Goal: Task Accomplishment & Management: Manage account settings

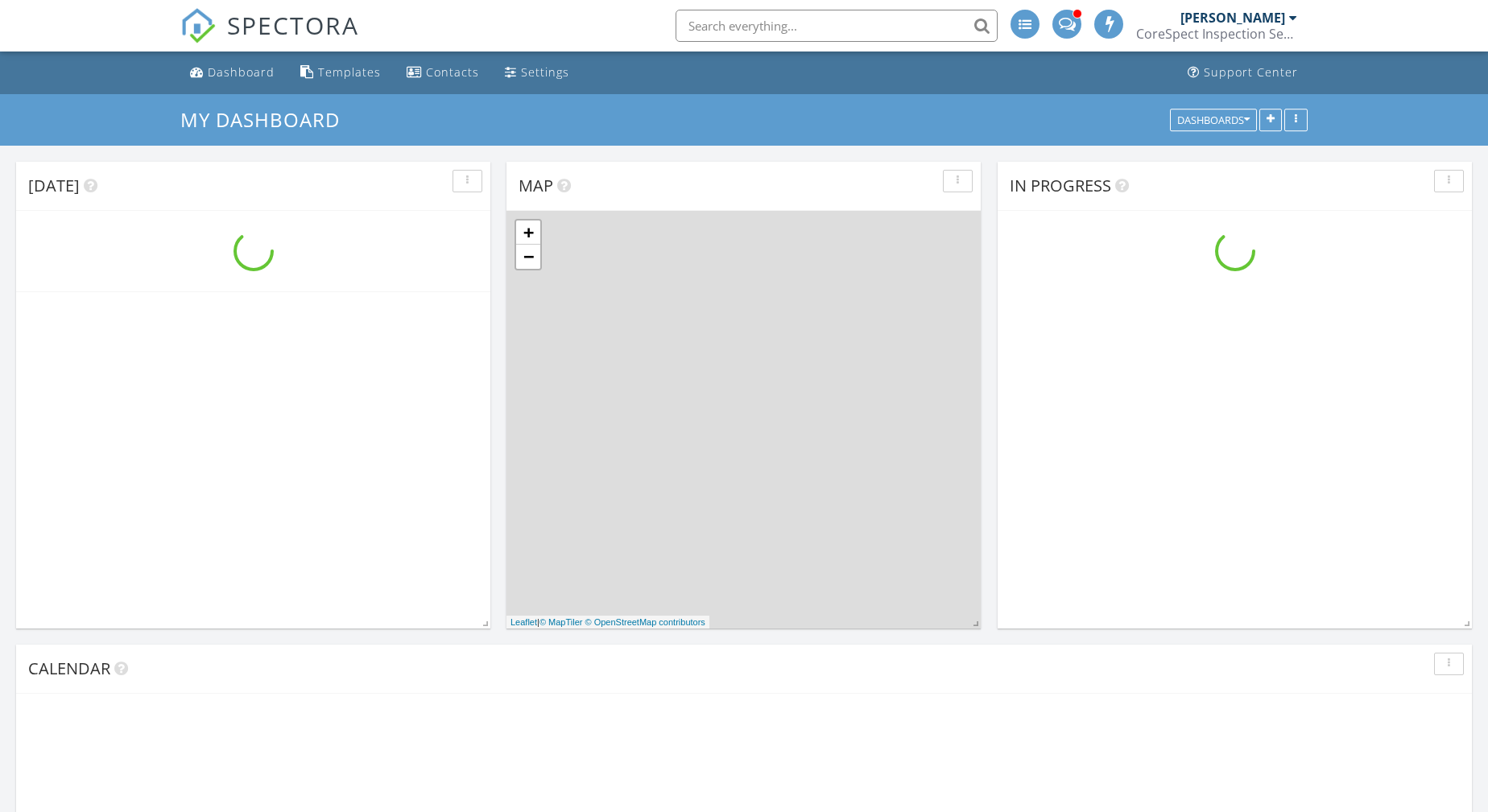
scroll to position [2028, 1488]
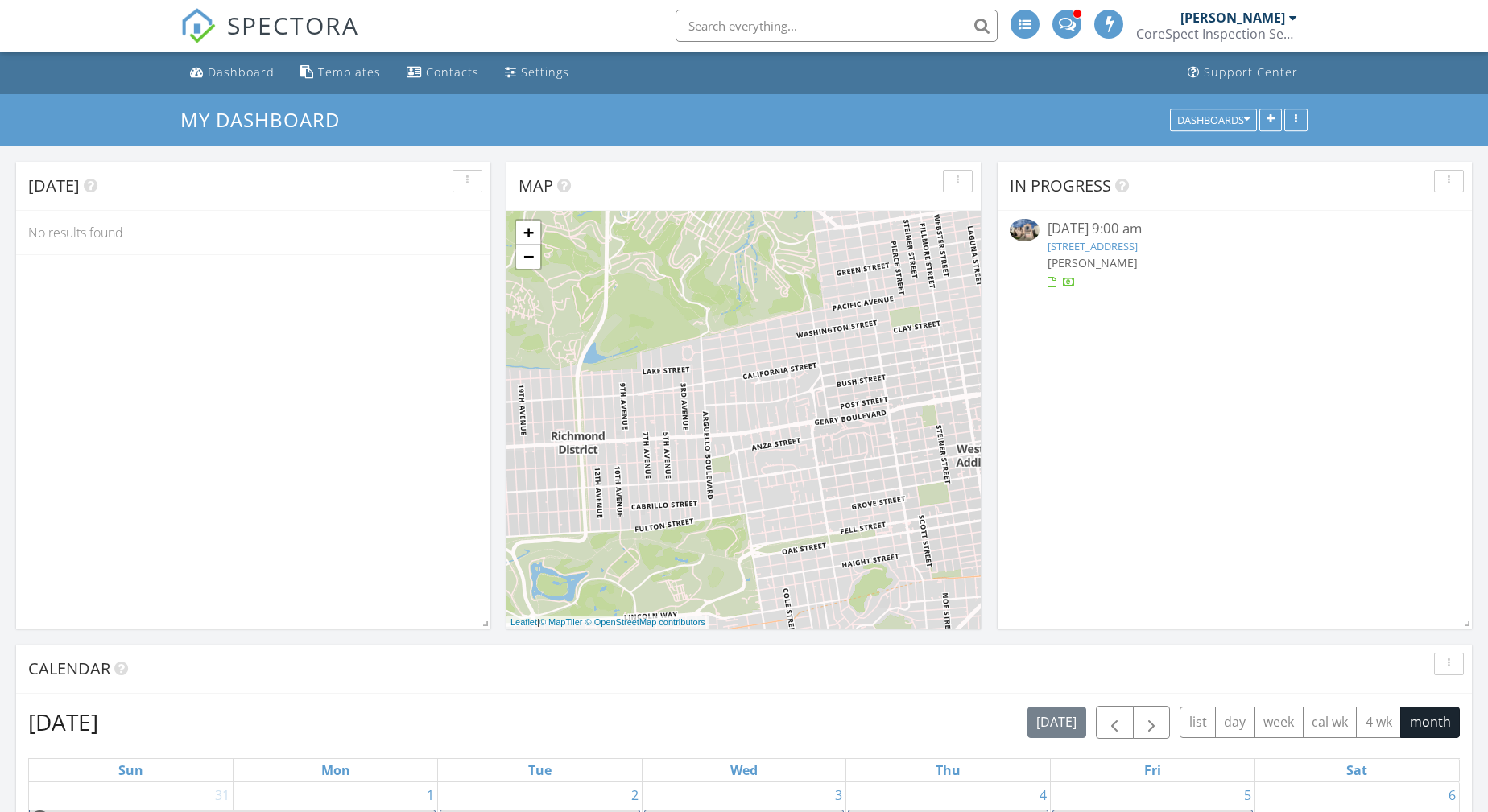
click at [1081, 247] on link "38 Colby St, San Francisco, CA 94134" at bounding box center [1092, 246] width 90 height 14
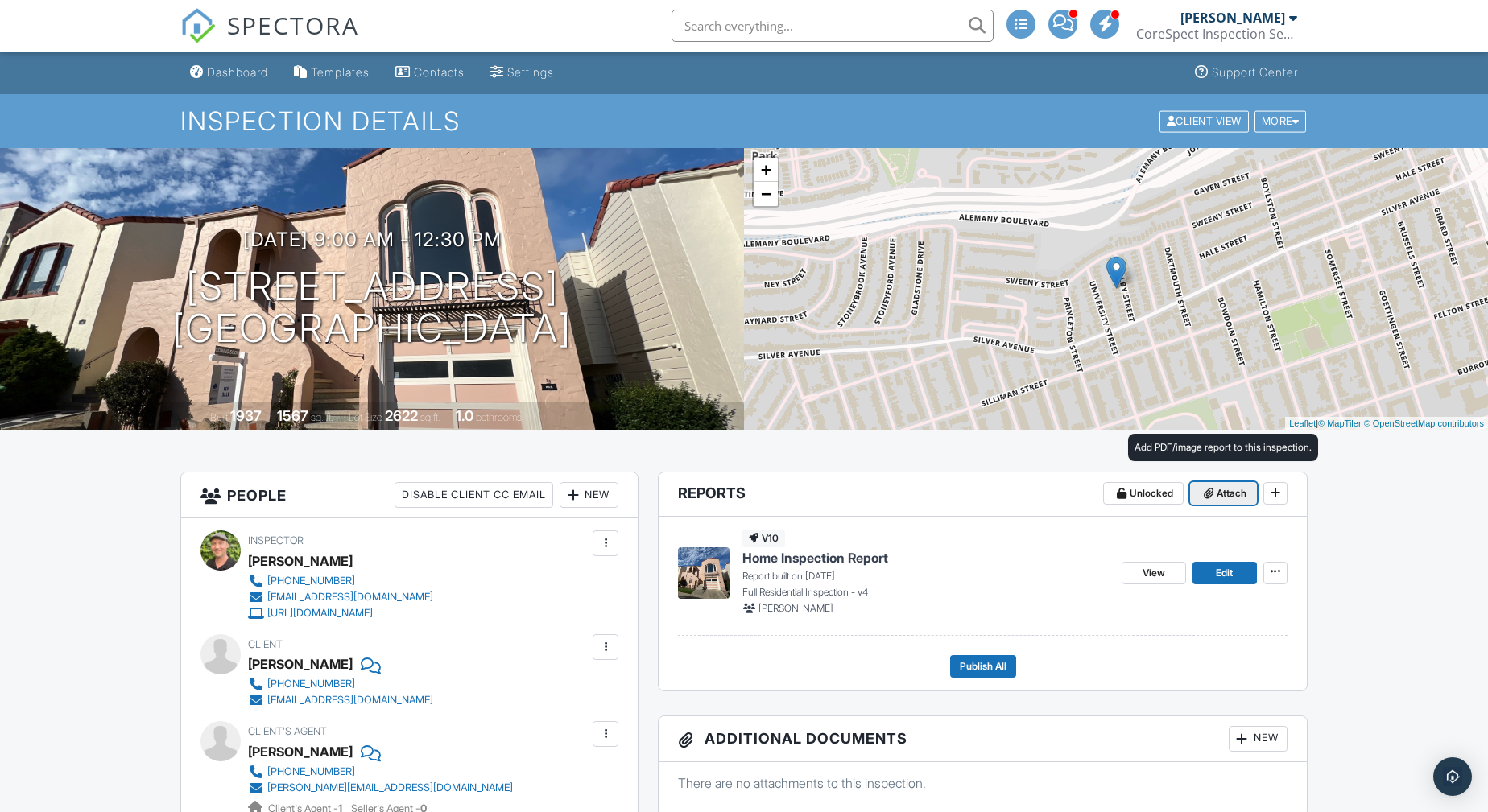
click at [1235, 491] on span "Attach" at bounding box center [1231, 493] width 29 height 16
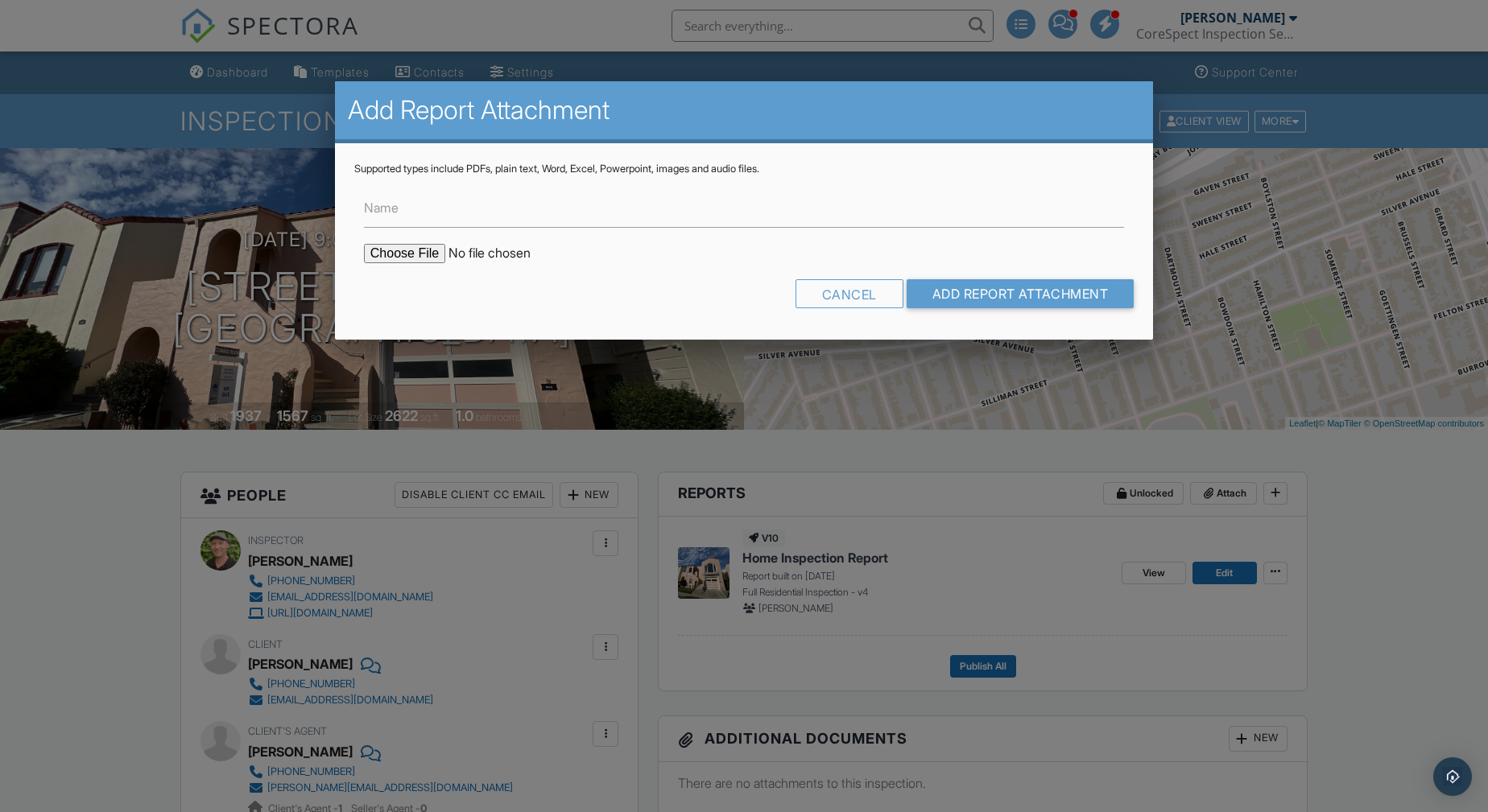
click at [398, 253] on input "file" at bounding box center [501, 253] width 274 height 19
type input "C:\fakepath\38-Colby-St-WDO-Report-and-Work-Order.pdf"
click at [1022, 284] on input "Add Report Attachment" at bounding box center [1021, 294] width 228 height 29
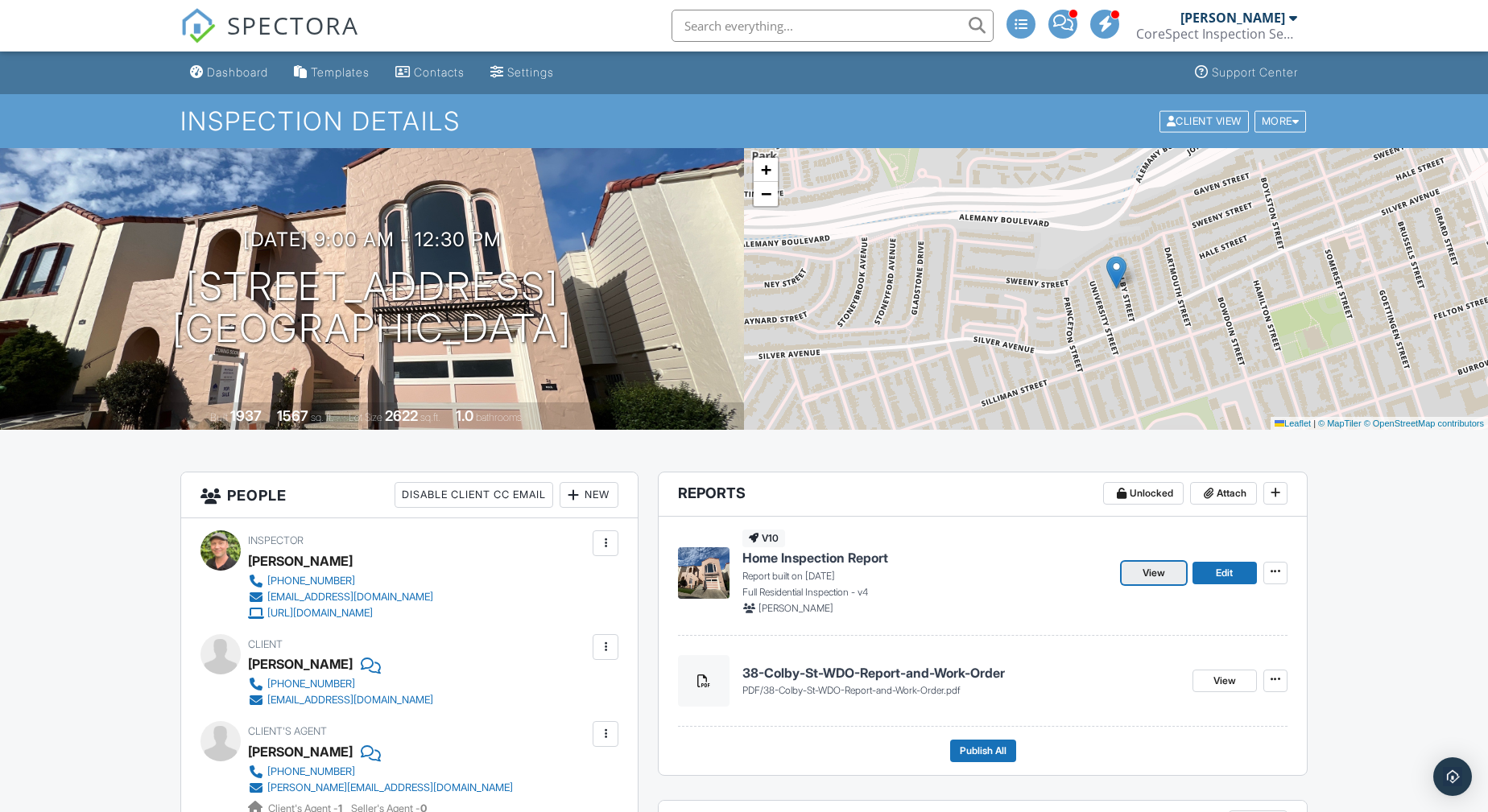
click at [1155, 565] on span "View" at bounding box center [1153, 573] width 23 height 16
click at [1162, 568] on span "View" at bounding box center [1153, 573] width 23 height 16
click at [1230, 570] on span "Edit" at bounding box center [1224, 573] width 17 height 16
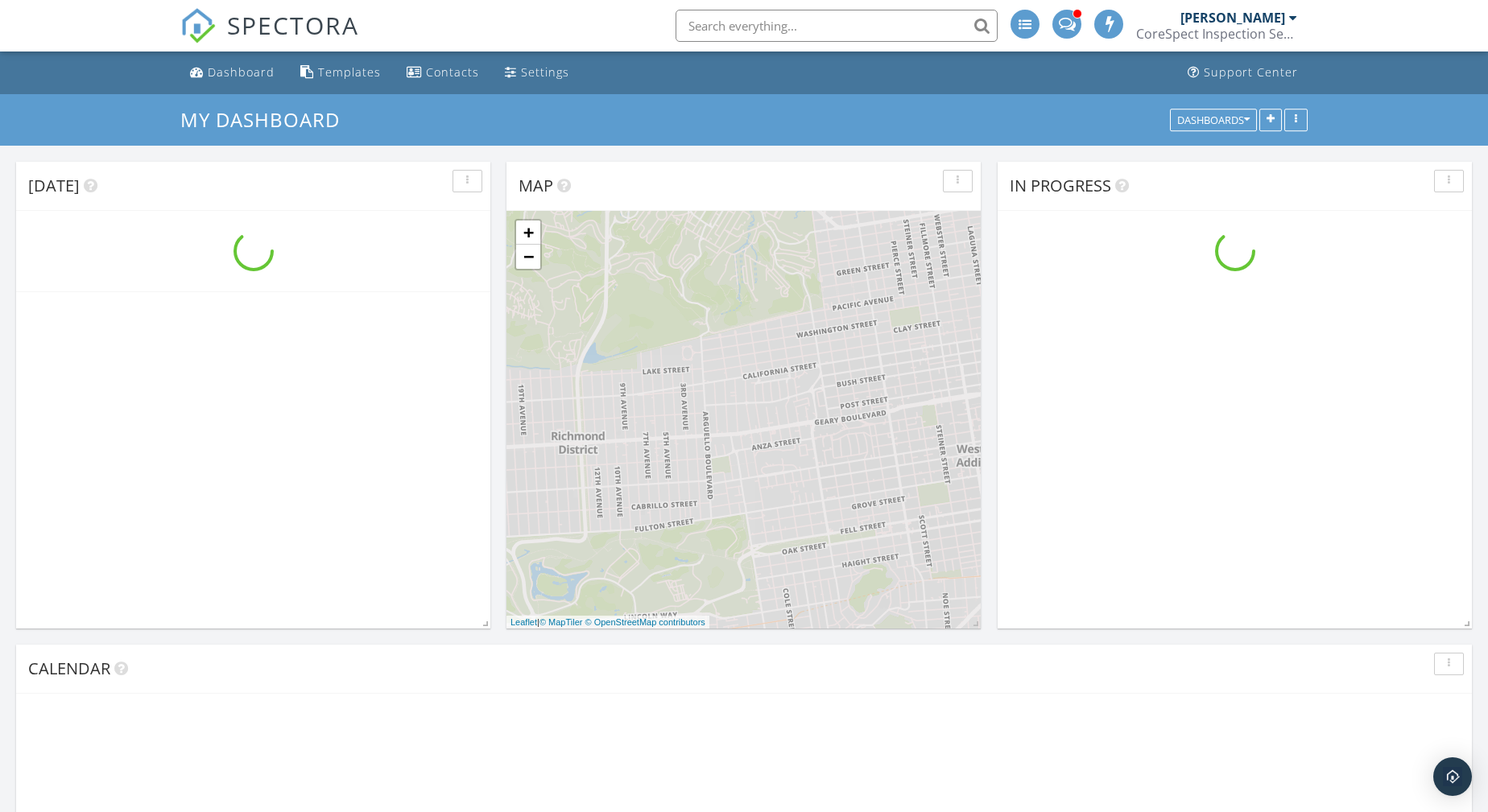
scroll to position [2028, 1488]
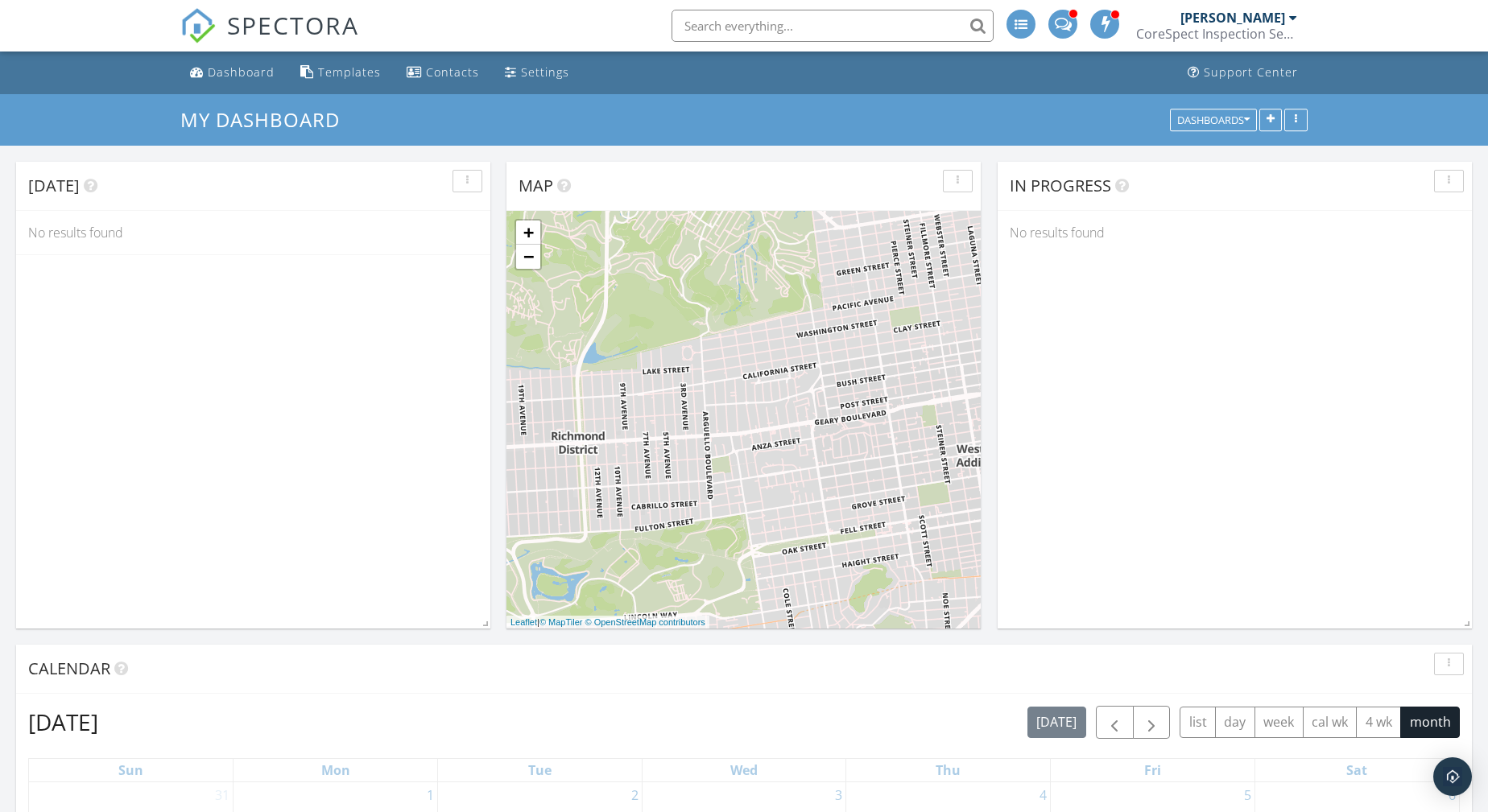
click at [1258, 19] on div "[PERSON_NAME]" at bounding box center [1233, 18] width 105 height 16
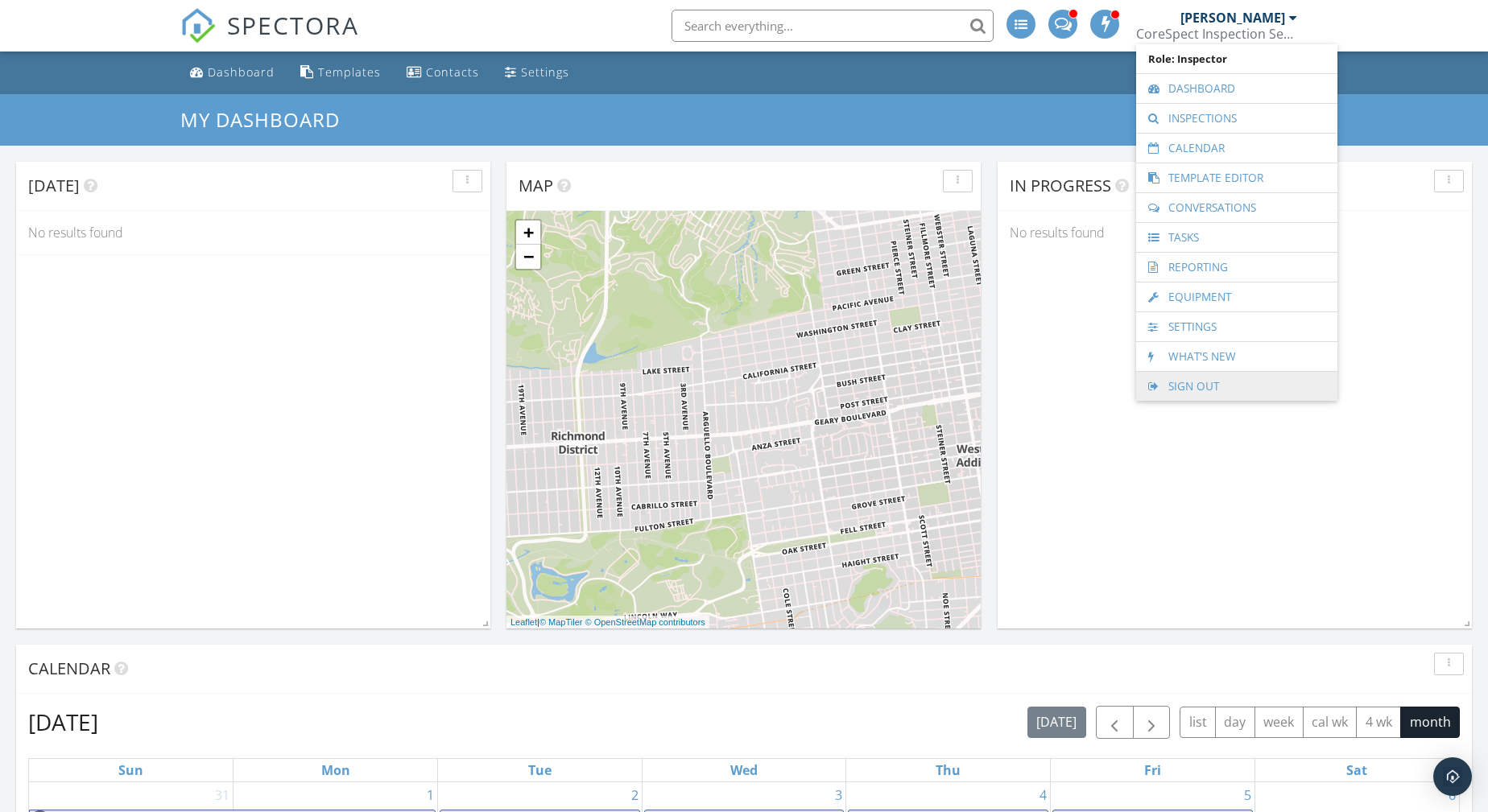
click at [1172, 388] on link "Sign Out" at bounding box center [1236, 386] width 185 height 29
